Goal: Task Accomplishment & Management: Manage account settings

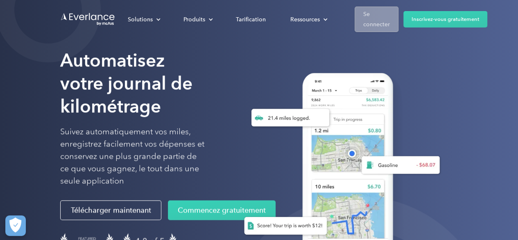
click at [372, 27] on font "Se connecter" at bounding box center [377, 19] width 27 height 17
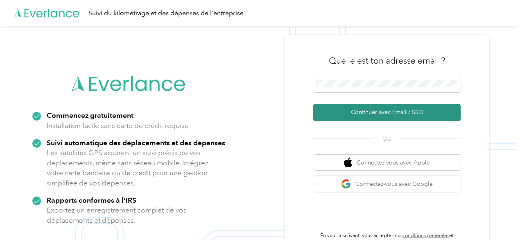
click at [399, 114] on font "Continuer avec Email / SSO" at bounding box center [387, 112] width 73 height 7
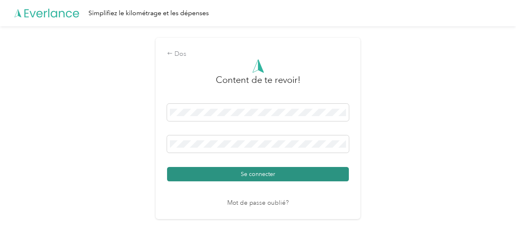
click at [259, 173] on font "Se connecter" at bounding box center [258, 173] width 34 height 7
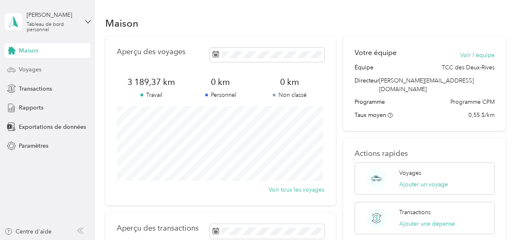
click at [36, 73] on span "Voyages" at bounding box center [30, 69] width 23 height 9
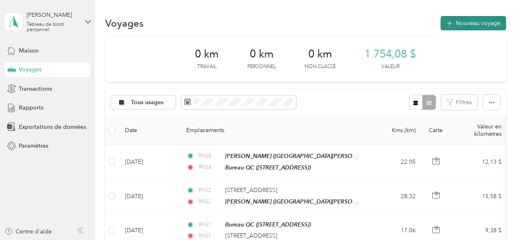
click at [459, 25] on font "Nouveau voyage" at bounding box center [478, 23] width 45 height 7
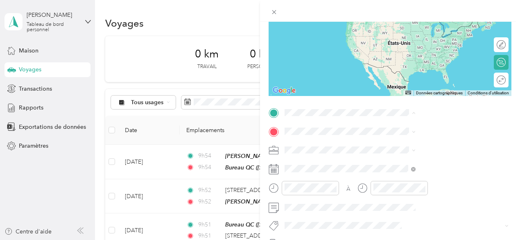
click at [412, 160] on font "[STREET_ADDRESS]" at bounding box center [413, 156] width 52 height 7
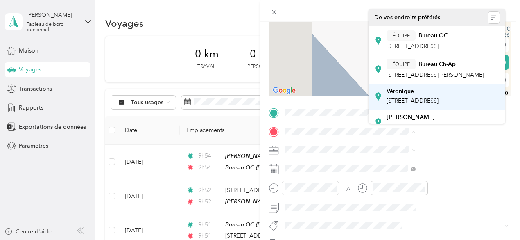
click at [391, 104] on font "[STREET_ADDRESS]" at bounding box center [413, 100] width 52 height 7
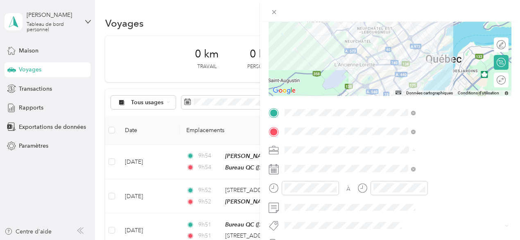
click at [395, 92] on font "Répit indi." at bounding box center [388, 92] width 26 height 7
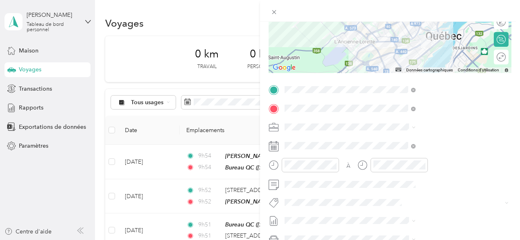
scroll to position [98, 0]
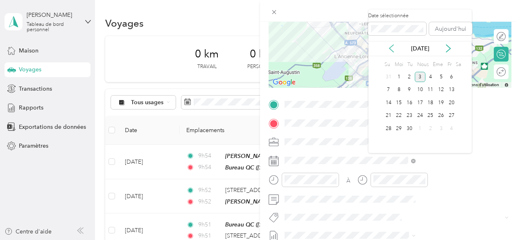
click at [389, 52] on icon at bounding box center [392, 48] width 8 height 8
click at [409, 89] on font "5" at bounding box center [409, 89] width 3 height 6
click at [428, 90] on div "7" at bounding box center [431, 90] width 11 height 10
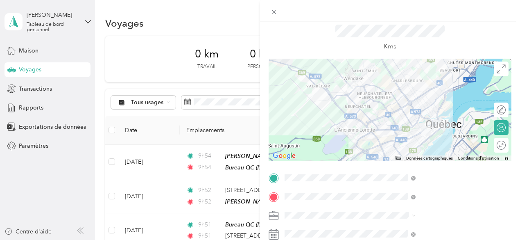
scroll to position [41, 0]
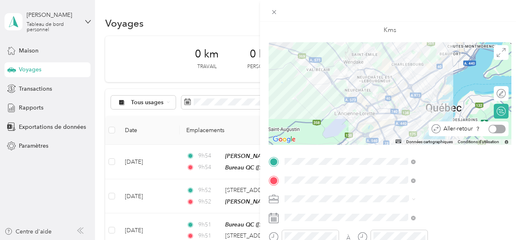
click at [491, 130] on div at bounding box center [497, 129] width 17 height 9
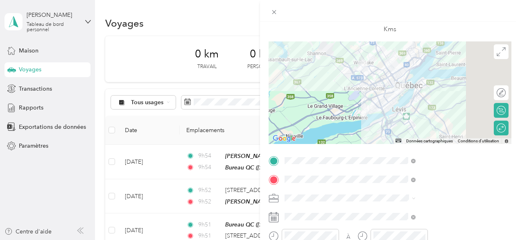
scroll to position [0, 0]
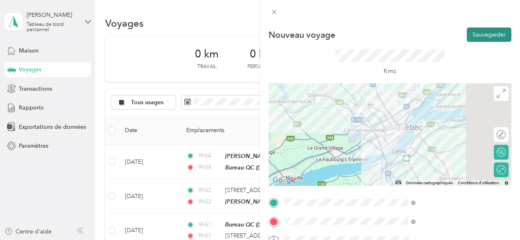
click at [493, 28] on button "Sauvegarder" at bounding box center [489, 34] width 45 height 14
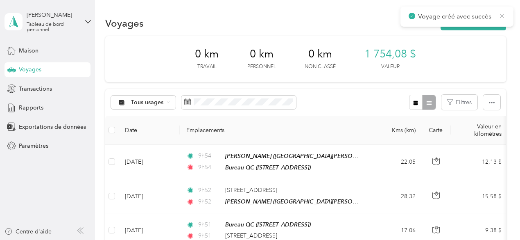
click at [503, 15] on icon at bounding box center [503, 16] width 4 height 4
click at [484, 23] on font "Nouveau voyage" at bounding box center [478, 23] width 45 height 7
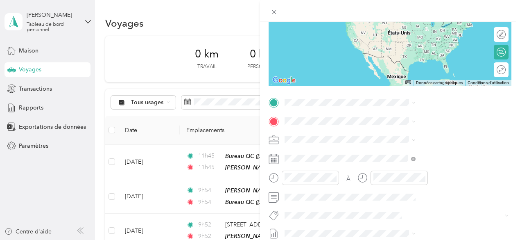
scroll to position [110, 0]
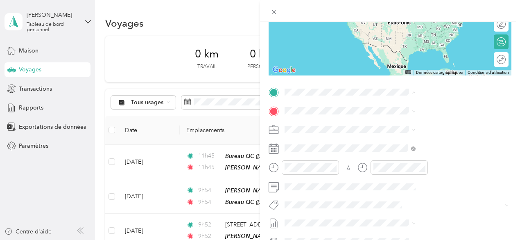
click at [418, 195] on div "Véronique 740 Avenue Désy, G1S 2X5, Québec, Québec, Canada" at bounding box center [413, 186] width 52 height 17
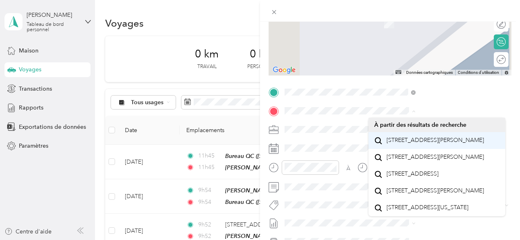
click at [410, 143] on font "900, boulevard Wilfrid-Hamel, Québec G1M 2R9, Canada" at bounding box center [436, 139] width 98 height 7
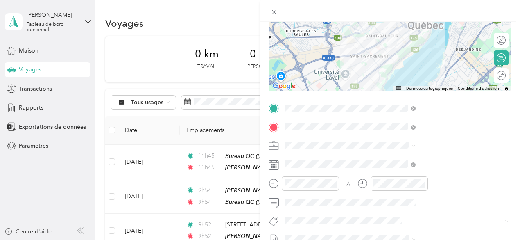
scroll to position [96, 0]
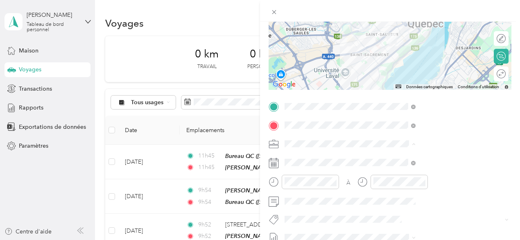
click at [399, 88] on font "Répit indi." at bounding box center [388, 85] width 26 height 7
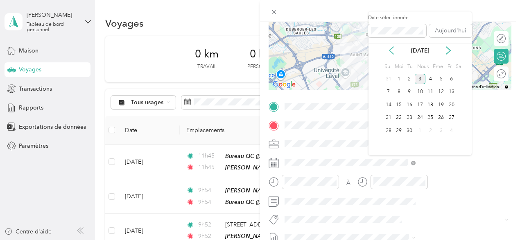
click at [393, 52] on icon at bounding box center [392, 50] width 8 height 8
click at [430, 91] on font "7" at bounding box center [431, 92] width 3 height 6
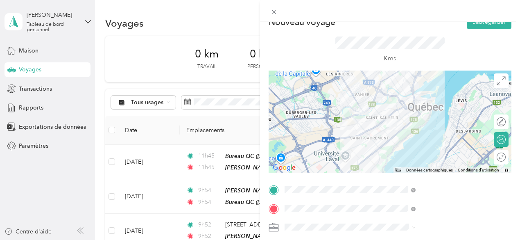
scroll to position [0, 0]
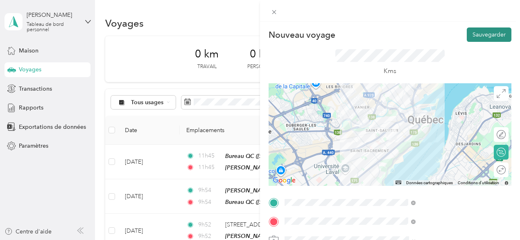
click at [467, 34] on button "Sauvegarder" at bounding box center [489, 34] width 45 height 14
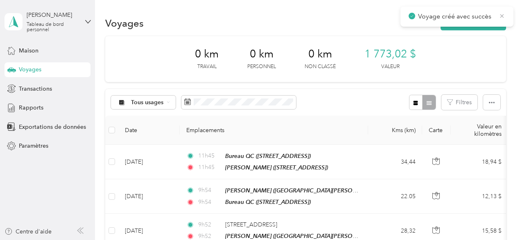
click at [504, 14] on icon at bounding box center [502, 15] width 7 height 7
click at [487, 20] on font "Nouveau voyage" at bounding box center [478, 23] width 45 height 7
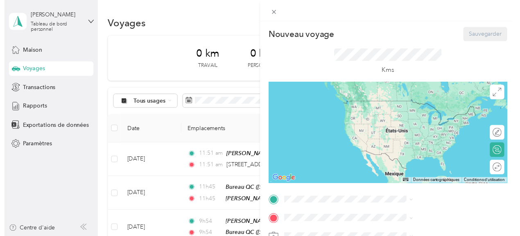
scroll to position [130, 0]
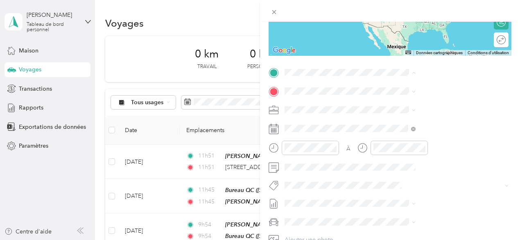
click at [247, 167] on div "Nouveau voyage Sauvegarder Ce voyage ne peut pas être modifié, car il est en co…" at bounding box center [260, 120] width 520 height 240
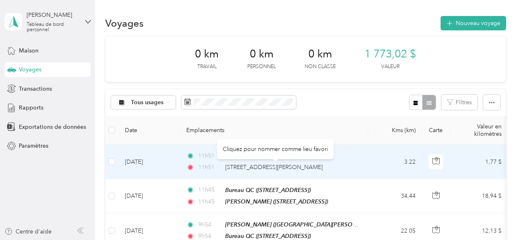
click at [247, 169] on font "900, boulevard Wilfrid-Hamel, Québec" at bounding box center [274, 167] width 98 height 7
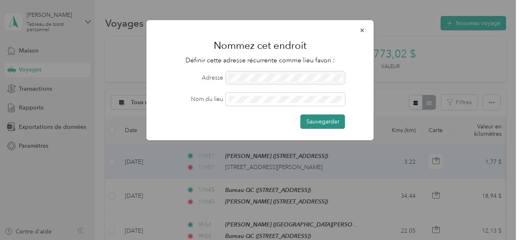
click at [315, 122] on font "Sauvegarder" at bounding box center [323, 121] width 33 height 7
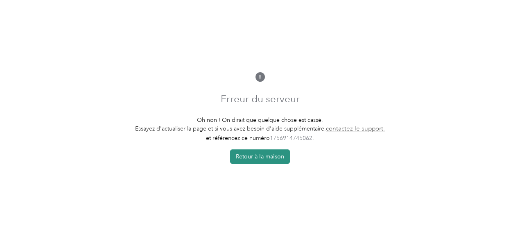
click at [273, 157] on font "Retour à la maison" at bounding box center [260, 156] width 48 height 7
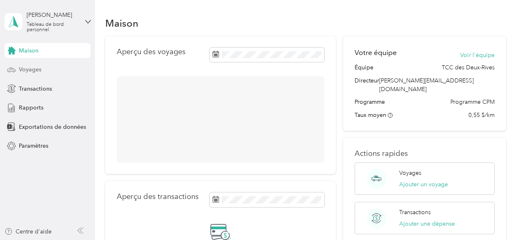
click at [30, 68] on font "Voyages" at bounding box center [30, 69] width 23 height 7
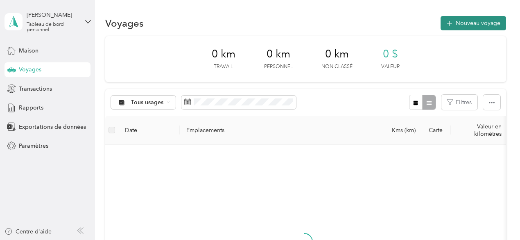
click at [464, 21] on font "Nouveau voyage" at bounding box center [478, 23] width 45 height 7
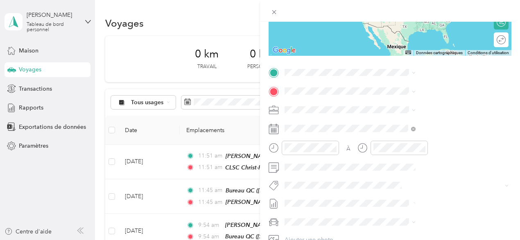
scroll to position [91, 0]
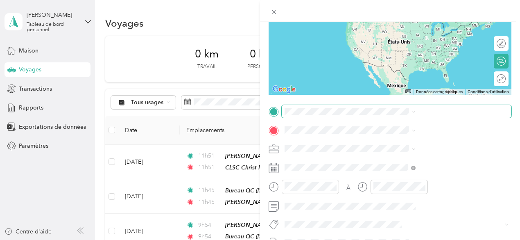
click at [425, 116] on span at bounding box center [397, 111] width 230 height 13
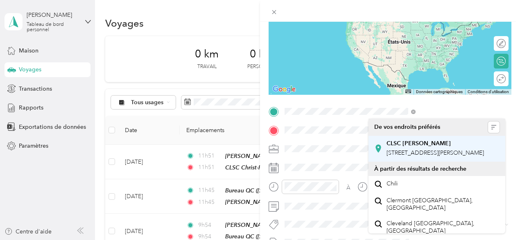
click at [428, 155] on font "[STREET_ADDRESS][PERSON_NAME]" at bounding box center [436, 152] width 98 height 7
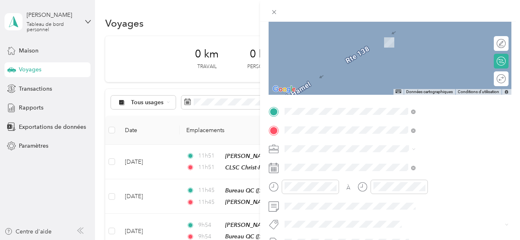
click at [424, 74] on font "G3C 2K6, Stoneham-et-Tewkesbury, Québec, Canada" at bounding box center [417, 80] width 61 height 33
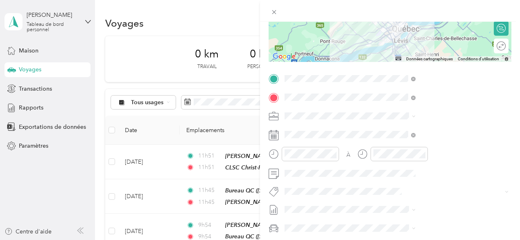
scroll to position [134, 0]
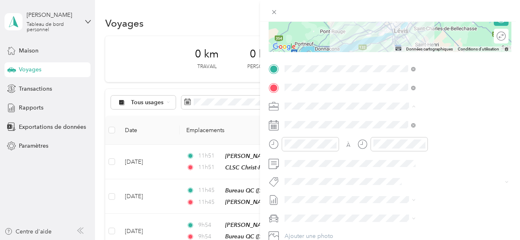
click at [393, 164] on font "Répit indi." at bounding box center [388, 163] width 26 height 7
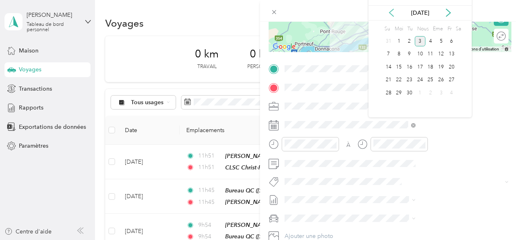
click at [390, 14] on icon at bounding box center [392, 13] width 8 height 8
click at [431, 53] on font "7" at bounding box center [431, 54] width 3 height 6
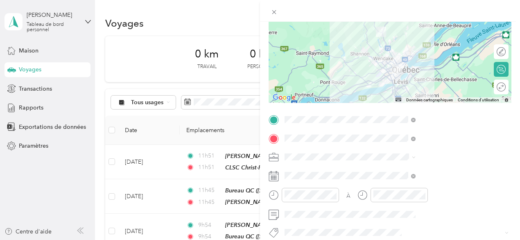
scroll to position [0, 0]
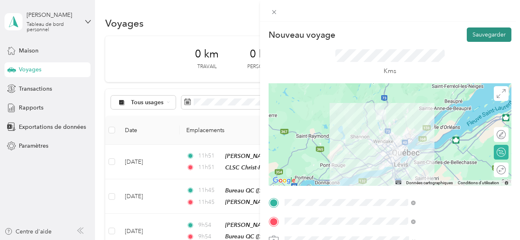
click at [477, 38] on font "Sauvegarder" at bounding box center [489, 34] width 33 height 7
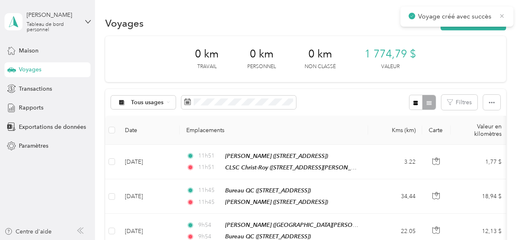
click at [502, 16] on icon at bounding box center [503, 16] width 4 height 4
click at [495, 26] on font "Nouveau voyage" at bounding box center [478, 23] width 45 height 7
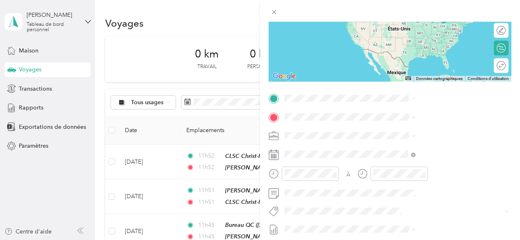
scroll to position [133, 0]
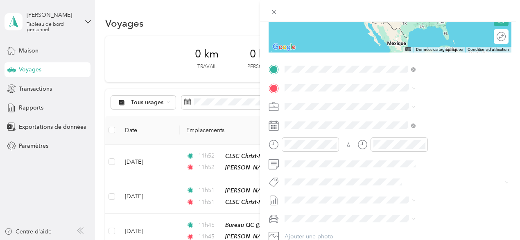
click at [420, 143] on font "G3C 2K6, Stoneham-et-Tewkesbury, Québec, Canada" at bounding box center [417, 149] width 61 height 33
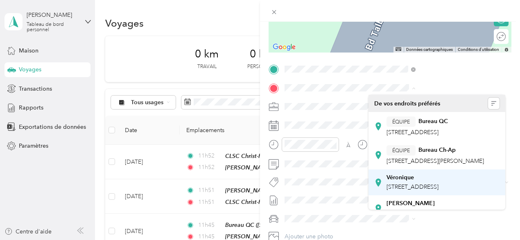
click at [415, 181] on div "Véronique" at bounding box center [413, 177] width 52 height 7
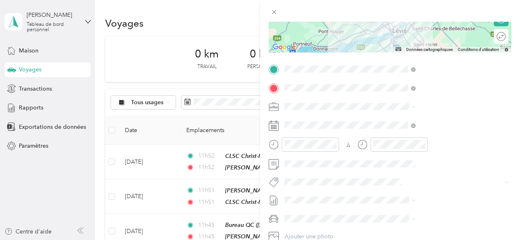
click at [398, 161] on font "Répit indi." at bounding box center [388, 163] width 26 height 7
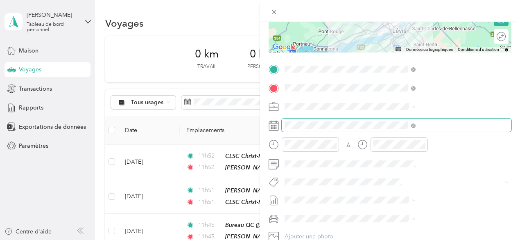
click at [398, 130] on span at bounding box center [397, 124] width 230 height 13
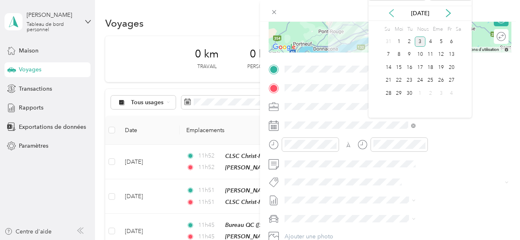
click at [390, 14] on icon at bounding box center [392, 13] width 8 height 8
click at [433, 53] on div "7" at bounding box center [431, 55] width 11 height 10
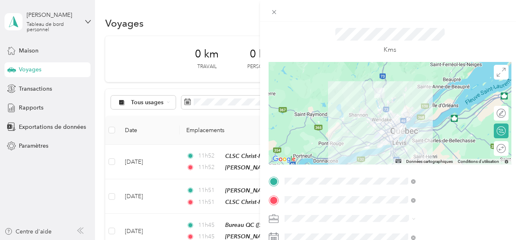
scroll to position [0, 0]
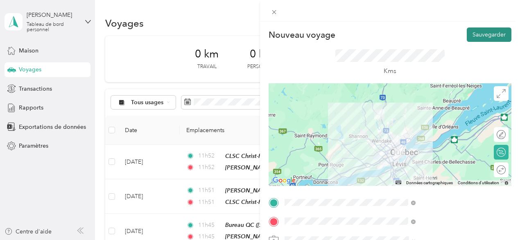
click at [489, 34] on font "Sauvegarder" at bounding box center [489, 34] width 33 height 7
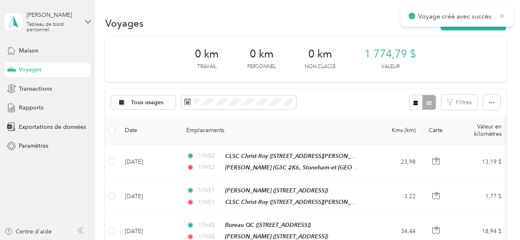
click at [501, 16] on icon at bounding box center [502, 15] width 7 height 7
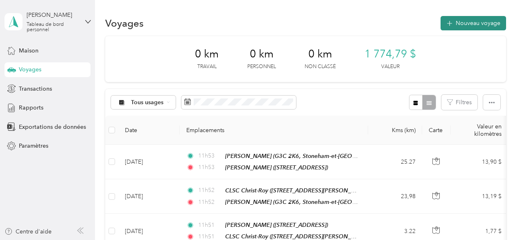
click at [472, 24] on font "Nouveau voyage" at bounding box center [478, 23] width 45 height 7
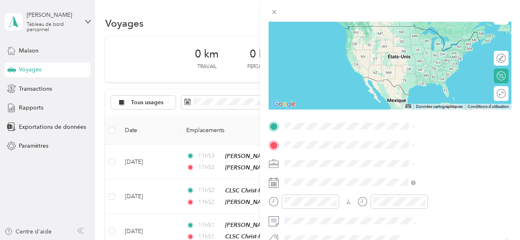
scroll to position [84, 0]
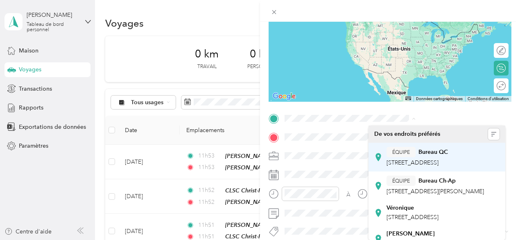
click at [414, 164] on font "[STREET_ADDRESS]" at bounding box center [413, 162] width 52 height 7
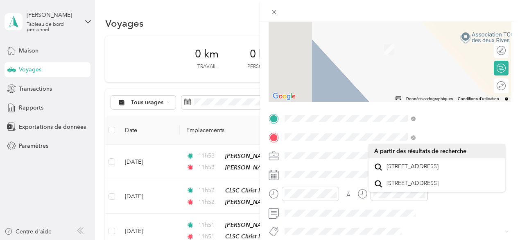
click at [434, 164] on font "2323 Boulevard Du Versant-Nord Québec, Québec G1N 4C2, Canada" at bounding box center [413, 166] width 52 height 7
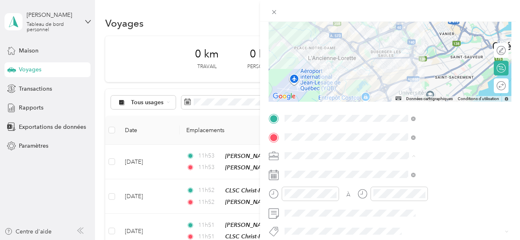
click at [398, 98] on font "Répit indi." at bounding box center [388, 97] width 26 height 7
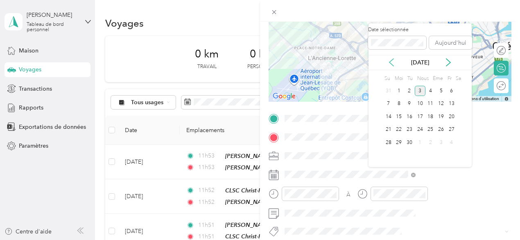
click at [394, 66] on icon at bounding box center [392, 62] width 8 height 8
click at [431, 108] on div "7" at bounding box center [431, 104] width 11 height 10
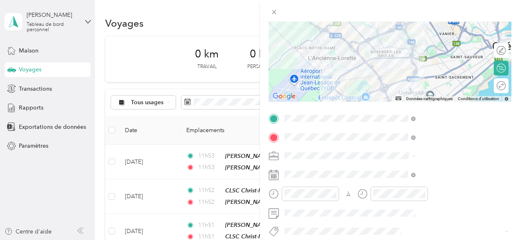
scroll to position [0, 0]
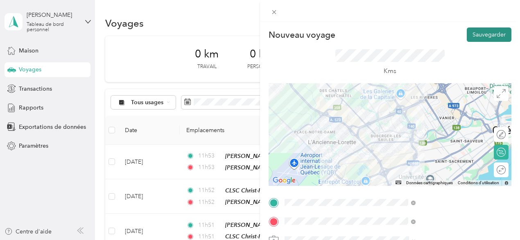
click at [480, 32] on font "Sauvegarder" at bounding box center [489, 34] width 33 height 7
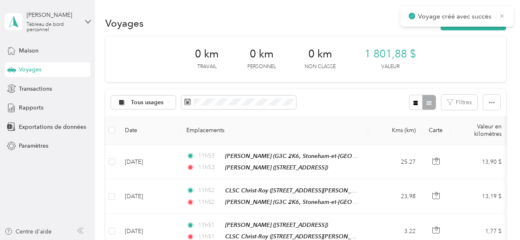
click at [504, 19] on icon at bounding box center [502, 15] width 7 height 7
click at [499, 21] on button "Nouveau voyage" at bounding box center [474, 23] width 66 height 14
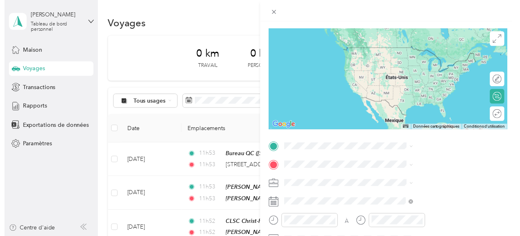
scroll to position [88, 0]
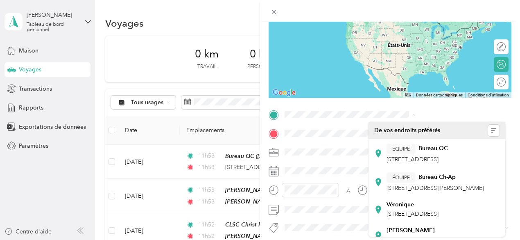
click at [315, 170] on div "Nouveau voyage Sauvegarder Ce voyage ne peut pas être modifié, car il est en co…" at bounding box center [260, 120] width 520 height 240
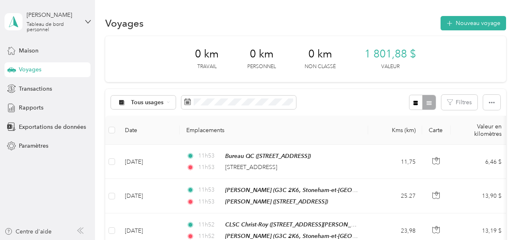
click at [277, 168] on font "2323, boulevard du Versant-Nord, Québec" at bounding box center [251, 167] width 52 height 7
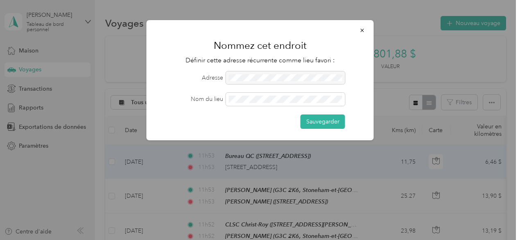
click at [252, 92] on form "Adresse Nom du lieu Sauvegarder" at bounding box center [260, 99] width 205 height 57
click at [335, 124] on font "Sauvegarder" at bounding box center [323, 121] width 33 height 7
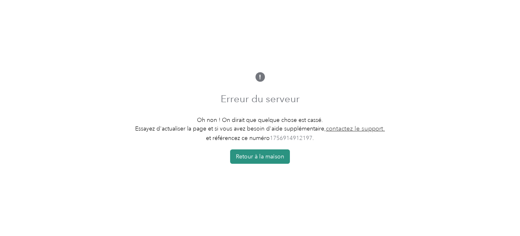
click at [255, 156] on font "Retour à la maison" at bounding box center [260, 156] width 48 height 7
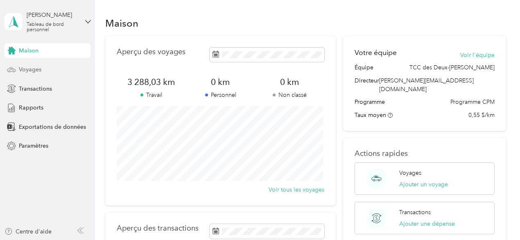
click at [40, 71] on font "Voyages" at bounding box center [30, 69] width 23 height 7
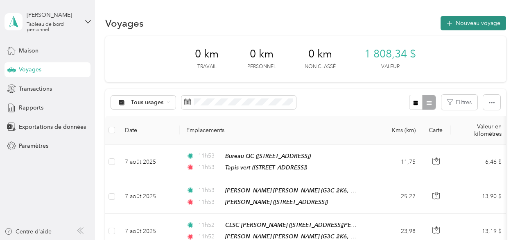
click at [462, 23] on font "Nouveau voyage" at bounding box center [478, 23] width 45 height 7
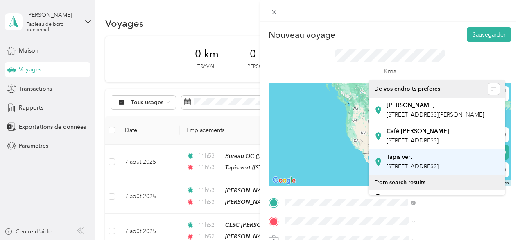
click at [412, 161] on div "Tapis vert" at bounding box center [413, 156] width 52 height 7
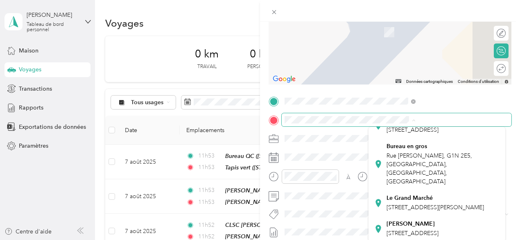
scroll to position [261, 0]
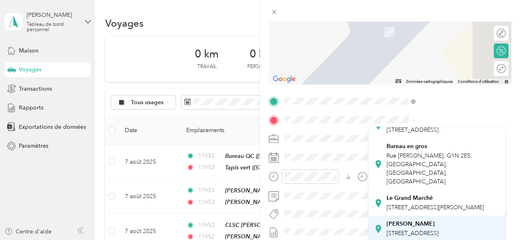
click at [419, 230] on font "[STREET_ADDRESS]" at bounding box center [413, 233] width 52 height 7
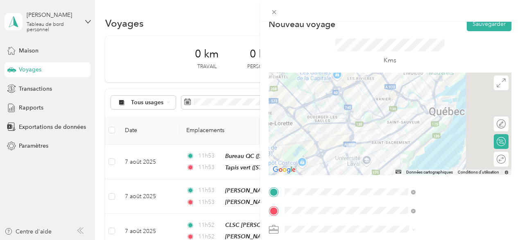
scroll to position [5, 0]
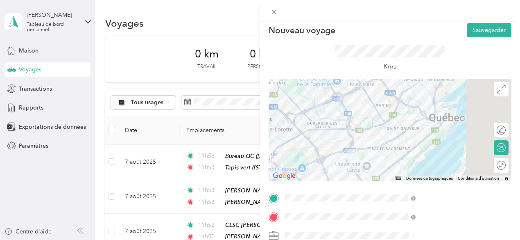
click at [457, 121] on div at bounding box center [390, 130] width 243 height 102
click at [450, 105] on div at bounding box center [390, 130] width 243 height 102
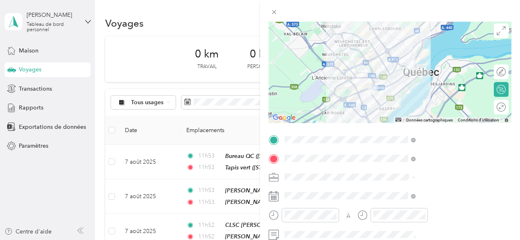
scroll to position [77, 0]
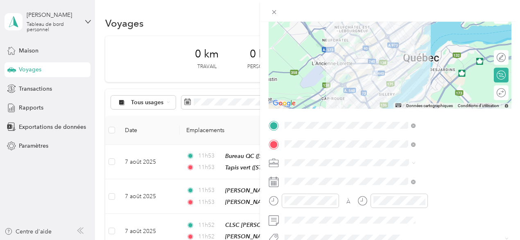
click at [393, 107] on font "Répit indi." at bounding box center [388, 104] width 26 height 7
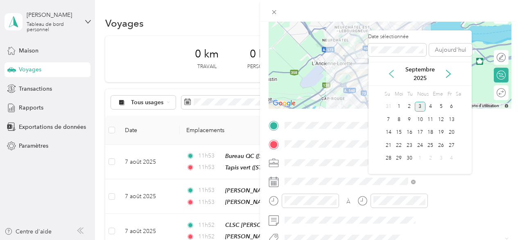
click at [389, 73] on icon at bounding box center [392, 74] width 8 height 8
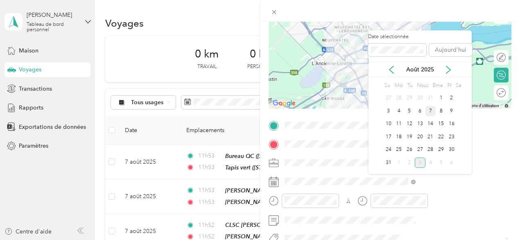
click at [434, 114] on div "7" at bounding box center [431, 111] width 11 height 10
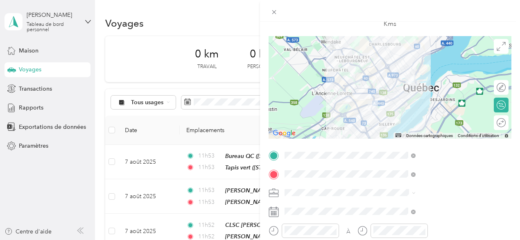
scroll to position [0, 0]
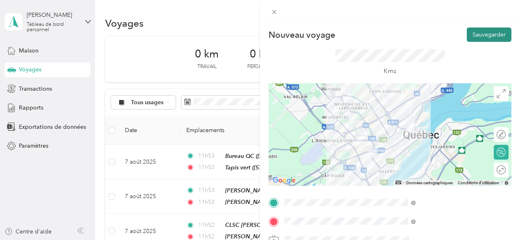
click at [485, 34] on font "Sauvegarder" at bounding box center [489, 34] width 33 height 7
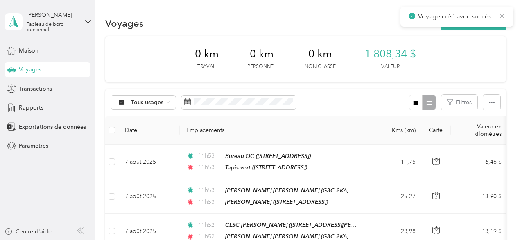
click at [503, 15] on icon at bounding box center [503, 16] width 4 height 4
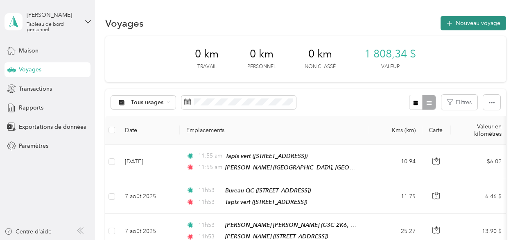
click at [462, 23] on font "Nouveau voyage" at bounding box center [478, 23] width 45 height 7
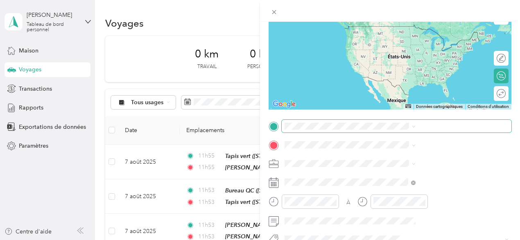
scroll to position [88, 0]
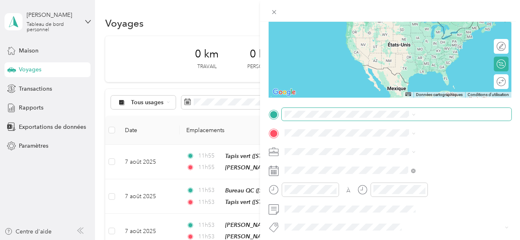
click at [376, 110] on span at bounding box center [397, 114] width 230 height 13
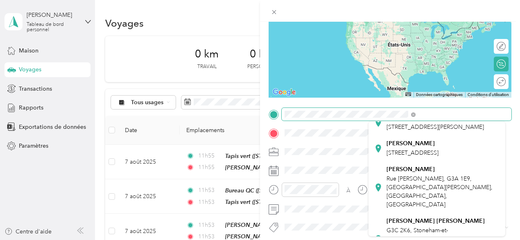
scroll to position [164, 0]
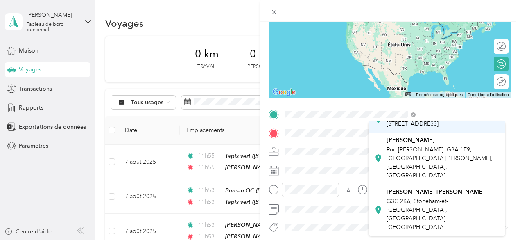
click at [416, 127] on font "[STREET_ADDRESS]" at bounding box center [413, 123] width 52 height 7
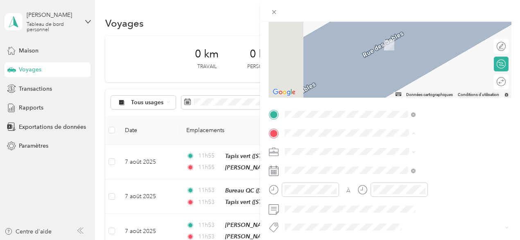
click at [421, 41] on div "ÉQUIPE Bureau QC" at bounding box center [417, 37] width 61 height 10
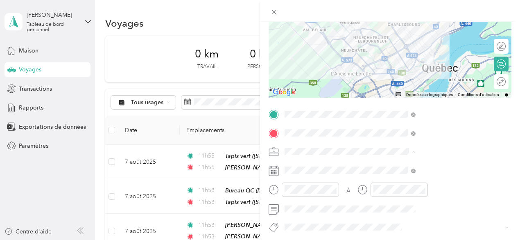
click at [395, 94] on font "Répit indi." at bounding box center [388, 93] width 26 height 7
click at [425, 173] on span at bounding box center [397, 170] width 230 height 13
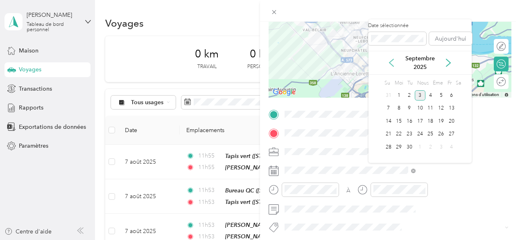
click at [393, 62] on icon at bounding box center [392, 63] width 8 height 8
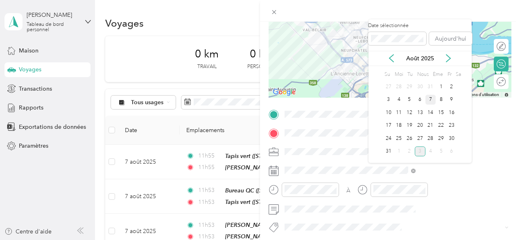
click at [434, 98] on div "7" at bounding box center [431, 100] width 11 height 10
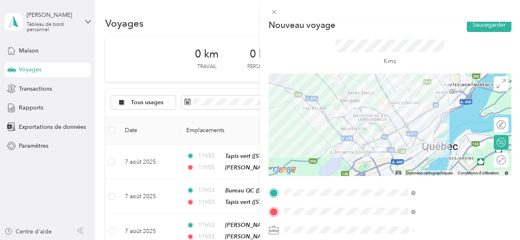
scroll to position [0, 0]
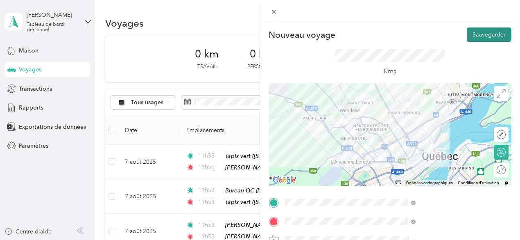
click at [486, 36] on font "Sauvegarder" at bounding box center [489, 34] width 33 height 7
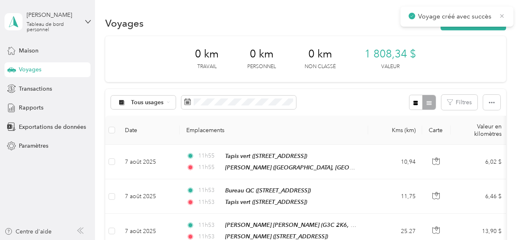
click at [502, 16] on icon at bounding box center [503, 16] width 4 height 4
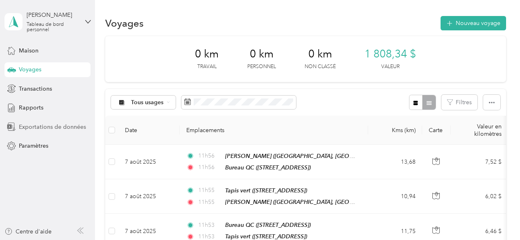
click at [45, 131] on div "Exportations de données" at bounding box center [48, 126] width 86 height 15
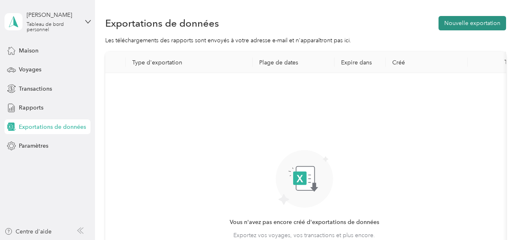
click at [460, 26] on font "Nouvelle exportation" at bounding box center [473, 23] width 56 height 7
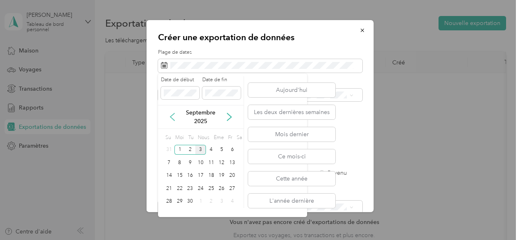
click at [172, 117] on icon at bounding box center [172, 117] width 8 height 8
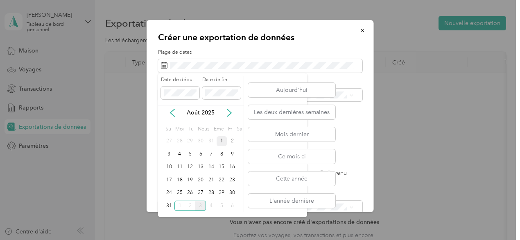
click at [224, 141] on div "1" at bounding box center [222, 141] width 11 height 10
click at [170, 207] on font "31" at bounding box center [169, 205] width 6 height 6
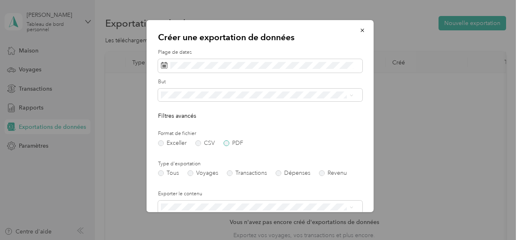
click at [225, 141] on label "PDF" at bounding box center [234, 143] width 20 height 6
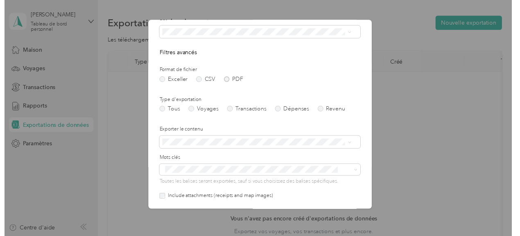
scroll to position [120, 0]
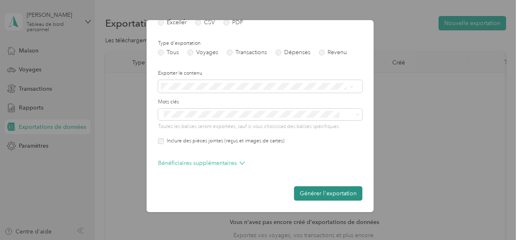
click at [309, 194] on font "Générer l'exportation" at bounding box center [328, 193] width 57 height 7
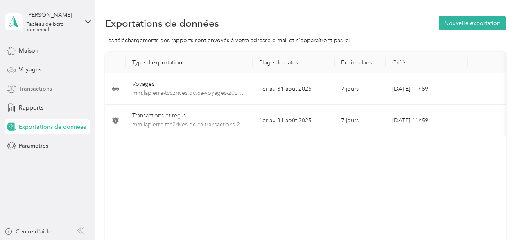
click at [32, 91] on font "Transactions" at bounding box center [35, 88] width 33 height 7
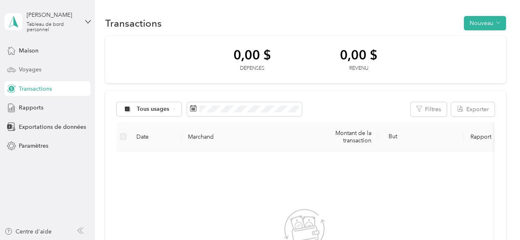
click at [25, 68] on font "Voyages" at bounding box center [30, 69] width 23 height 7
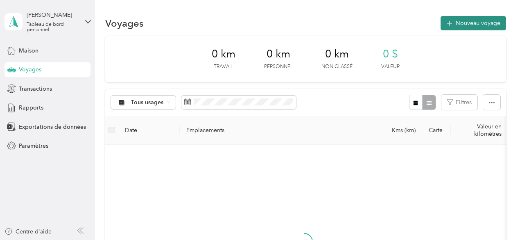
click at [468, 25] on font "Nouveau voyage" at bounding box center [478, 23] width 45 height 7
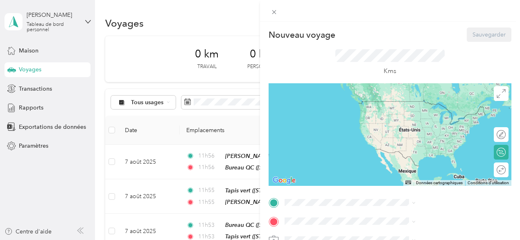
drag, startPoint x: 450, startPoint y: 121, endPoint x: 372, endPoint y: 140, distance: 80.1
click at [372, 140] on div at bounding box center [390, 134] width 243 height 102
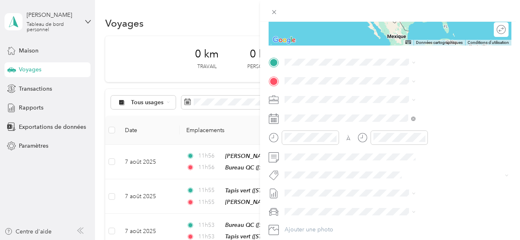
scroll to position [143, 0]
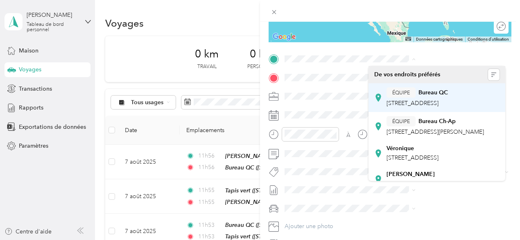
click at [433, 103] on font "[STREET_ADDRESS]" at bounding box center [413, 103] width 52 height 7
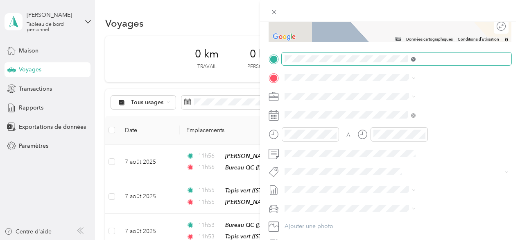
click at [416, 60] on icon at bounding box center [413, 59] width 5 height 5
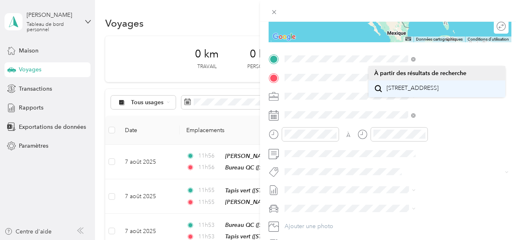
click at [435, 92] on span "[STREET_ADDRESS]" at bounding box center [413, 87] width 52 height 7
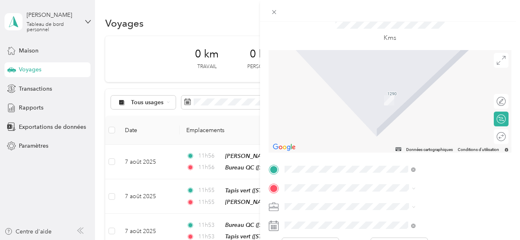
scroll to position [72, 0]
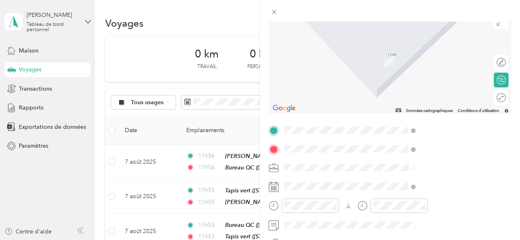
click at [413, 69] on font "[STREET_ADDRESS], [GEOGRAPHIC_DATA], [GEOGRAPHIC_DATA], [GEOGRAPHIC_DATA]" at bounding box center [417, 74] width 61 height 33
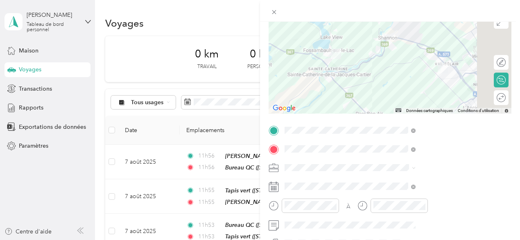
scroll to position [47, 0]
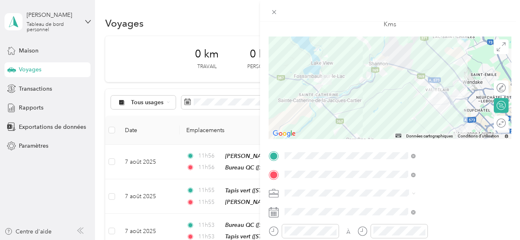
drag, startPoint x: 417, startPoint y: 98, endPoint x: 427, endPoint y: 99, distance: 9.9
click at [427, 99] on div at bounding box center [390, 87] width 243 height 102
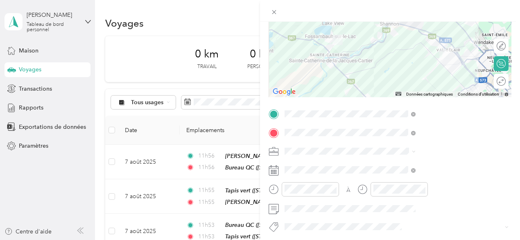
scroll to position [98, 0]
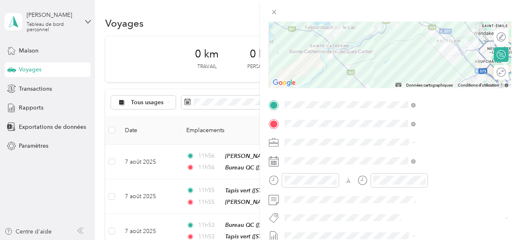
click at [394, 87] on li "Répit indi." at bounding box center [437, 83] width 137 height 14
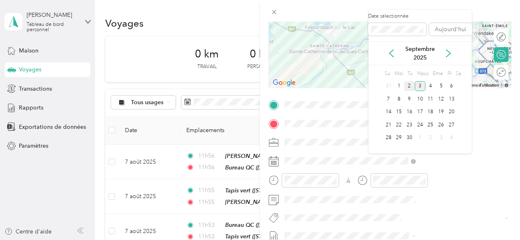
click at [410, 84] on font "2" at bounding box center [409, 86] width 3 height 6
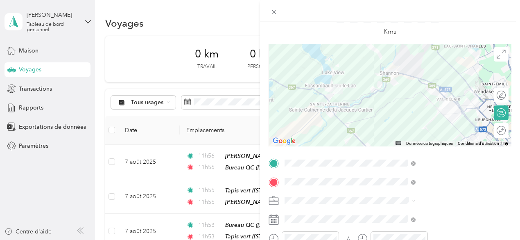
scroll to position [0, 0]
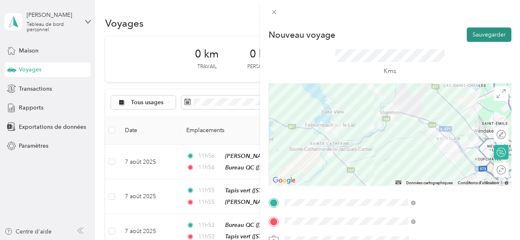
click at [488, 34] on font "Sauvegarder" at bounding box center [489, 34] width 33 height 7
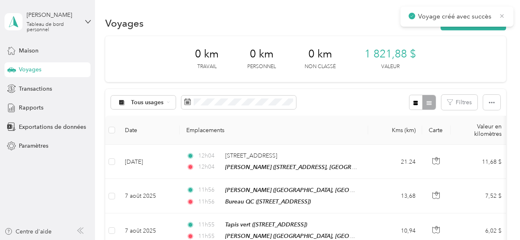
click at [504, 16] on icon at bounding box center [502, 15] width 7 height 7
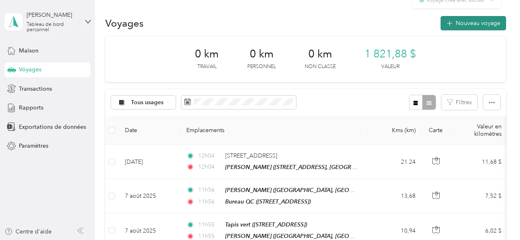
click at [472, 23] on font "Nouveau voyage" at bounding box center [478, 23] width 45 height 7
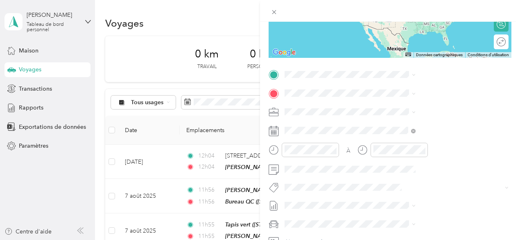
scroll to position [132, 0]
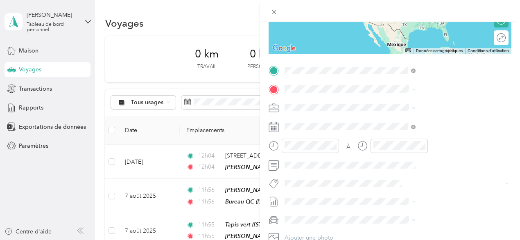
click at [427, 112] on font "[STREET_ADDRESS], [GEOGRAPHIC_DATA], [GEOGRAPHIC_DATA], [GEOGRAPHIC_DATA]" at bounding box center [417, 124] width 61 height 33
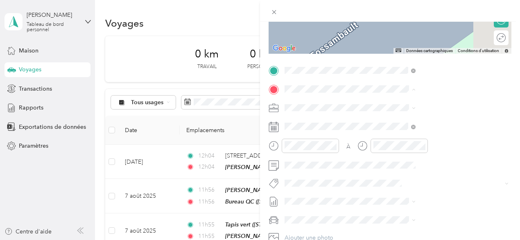
click at [422, 137] on font "[STREET_ADDRESS]" at bounding box center [413, 133] width 52 height 7
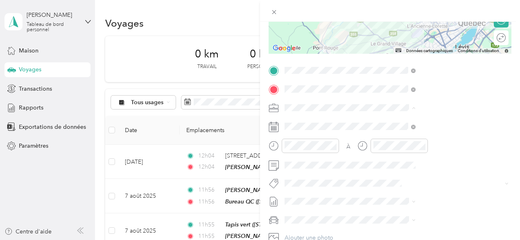
click at [394, 164] on font "Répit indi." at bounding box center [388, 164] width 26 height 7
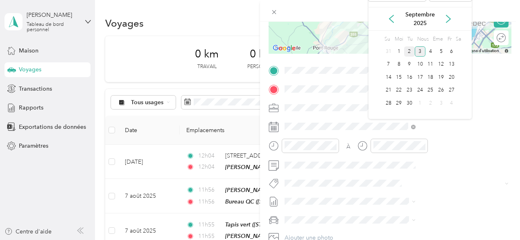
click at [409, 50] on font "2" at bounding box center [409, 51] width 3 height 6
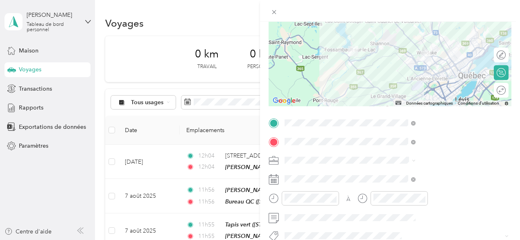
scroll to position [0, 0]
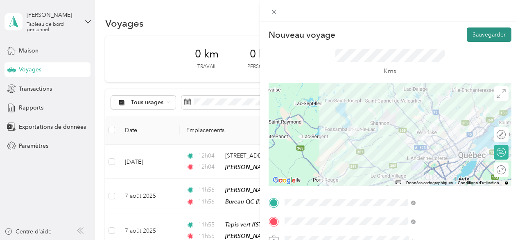
click at [493, 36] on font "Sauvegarder" at bounding box center [489, 34] width 33 height 7
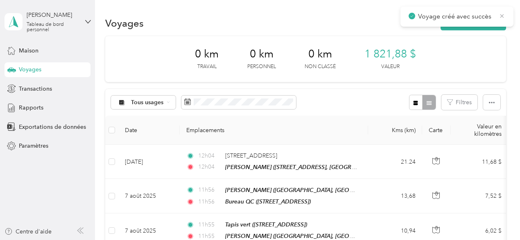
click at [502, 15] on icon at bounding box center [503, 16] width 4 height 4
